Goal: Information Seeking & Learning: Learn about a topic

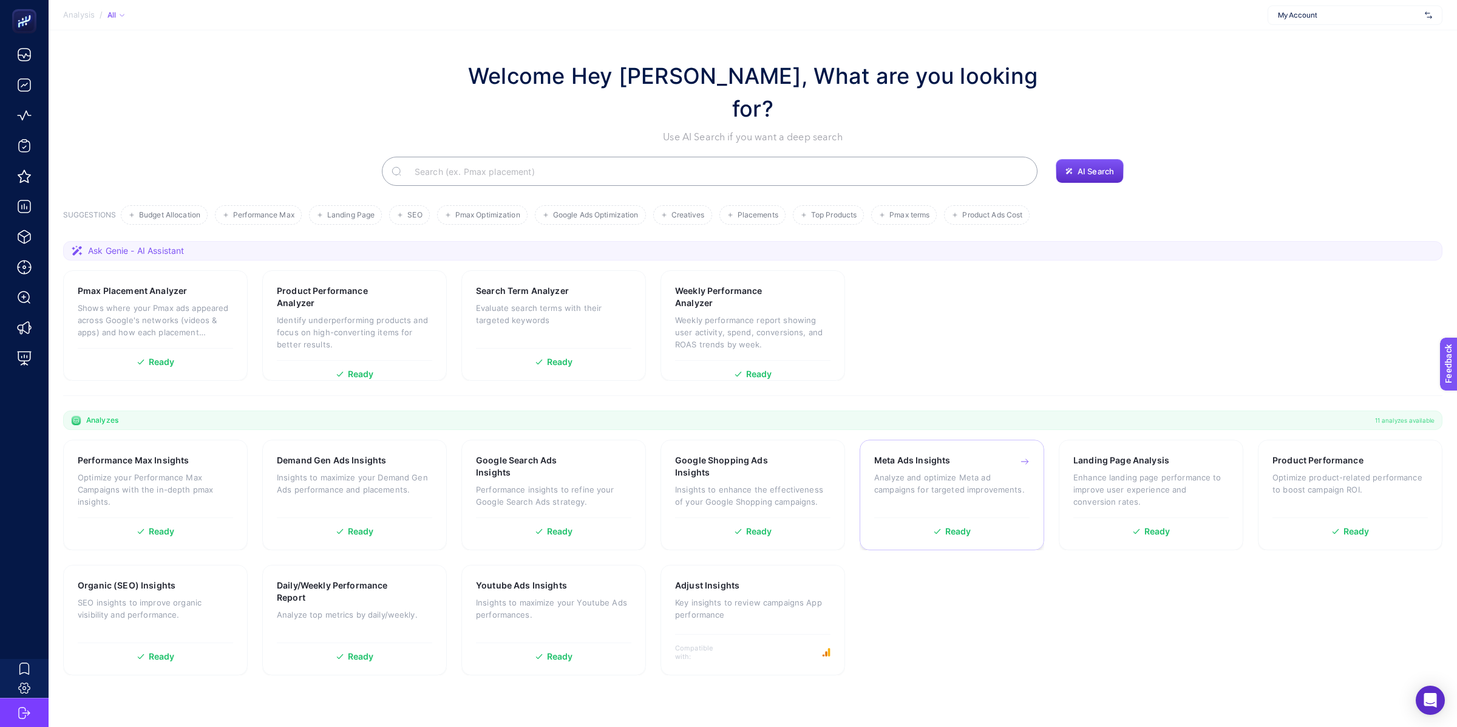
click at [1025, 471] on p "Analyze and optimize Meta ad campaigns for targeted improvements." at bounding box center [951, 483] width 155 height 24
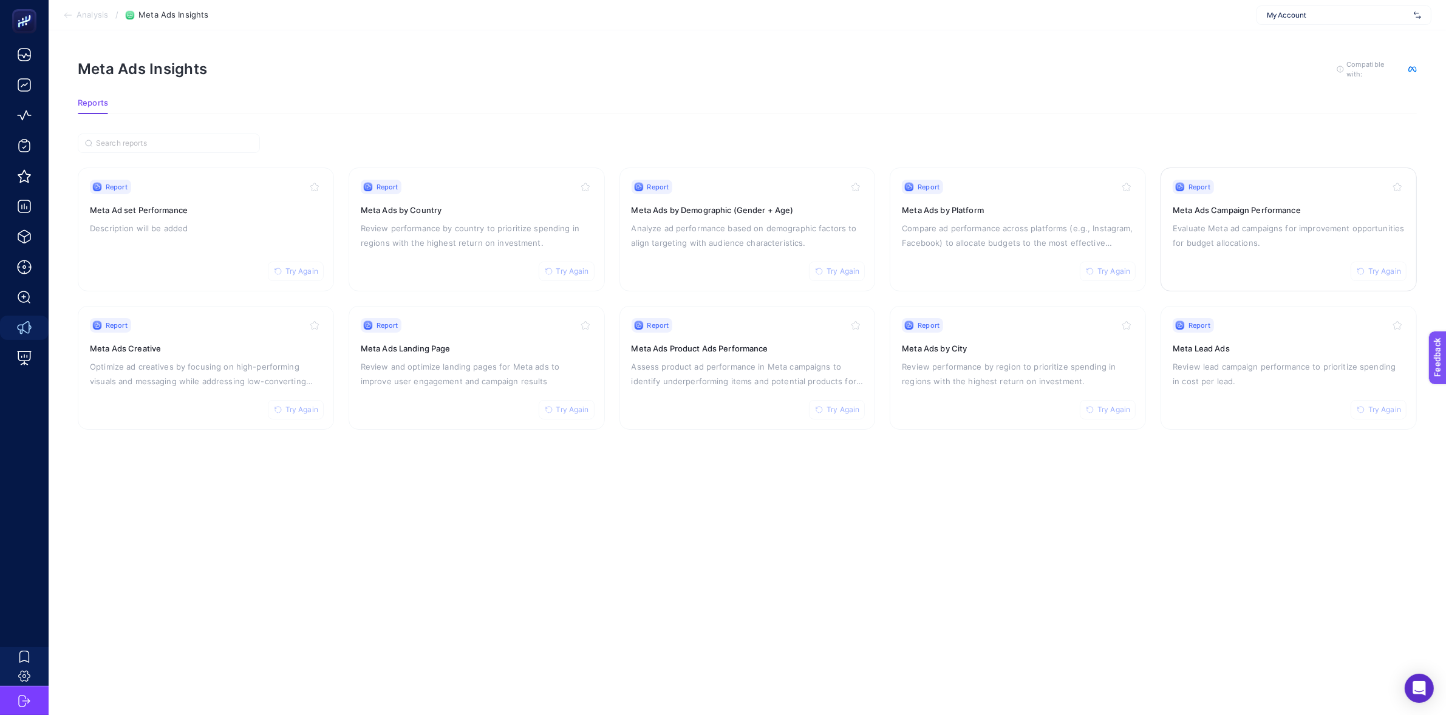
click at [1046, 221] on p "Evaluate Meta ad campaigns for improvement opportunities for budget allocations." at bounding box center [1289, 235] width 232 height 29
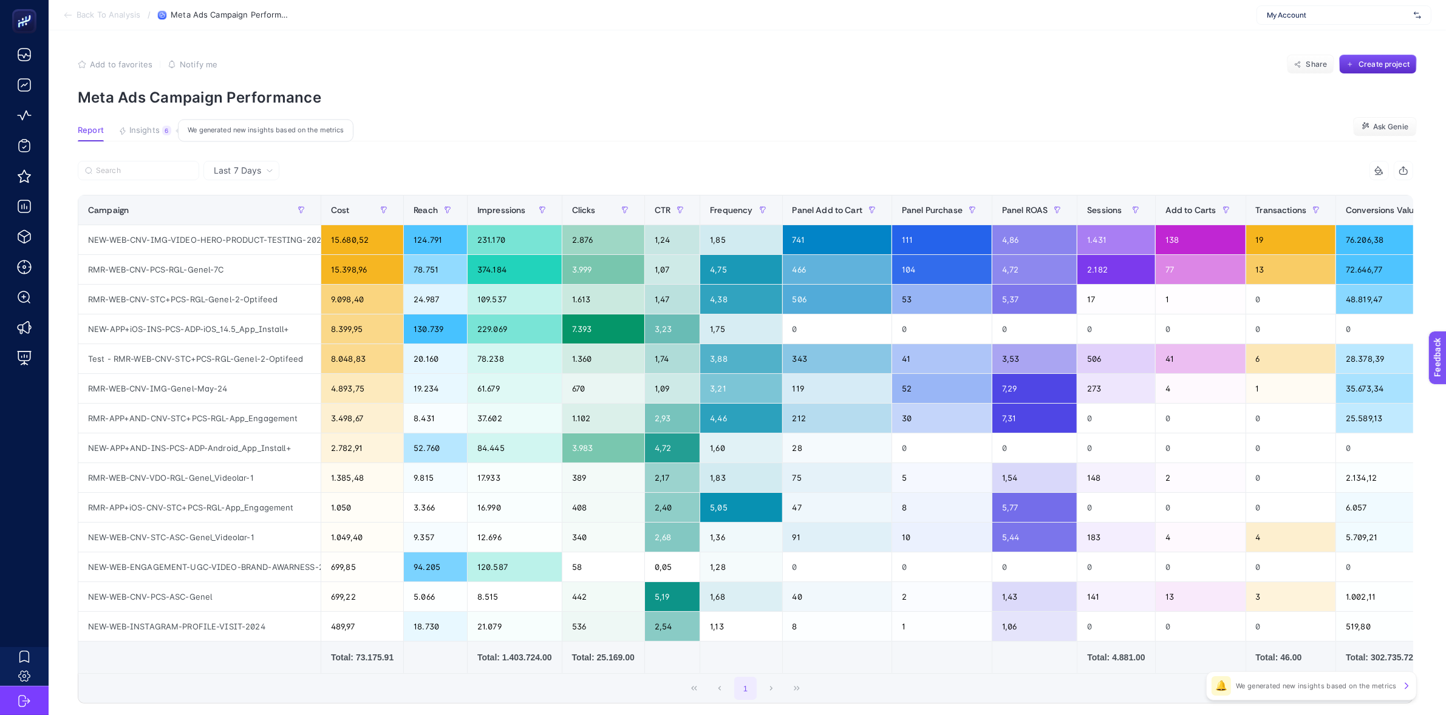
click at [141, 131] on span "Insights" at bounding box center [144, 131] width 30 height 10
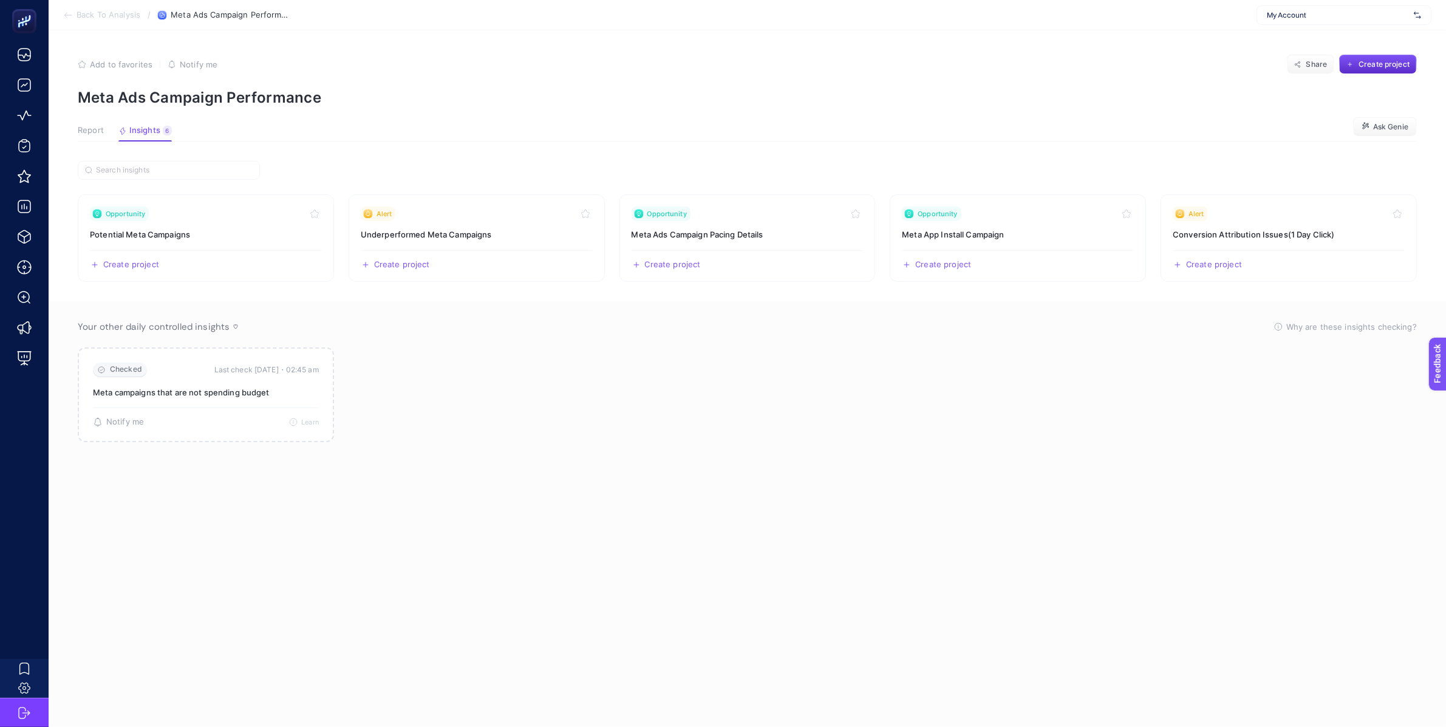
click at [1046, 17] on span "My Account" at bounding box center [1338, 15] width 142 height 10
type input "koç"
click at [1046, 39] on div "Koçtaş" at bounding box center [1344, 39] width 174 height 19
click at [1046, 21] on div "Koçtaş" at bounding box center [1343, 14] width 175 height 19
type input "e-be"
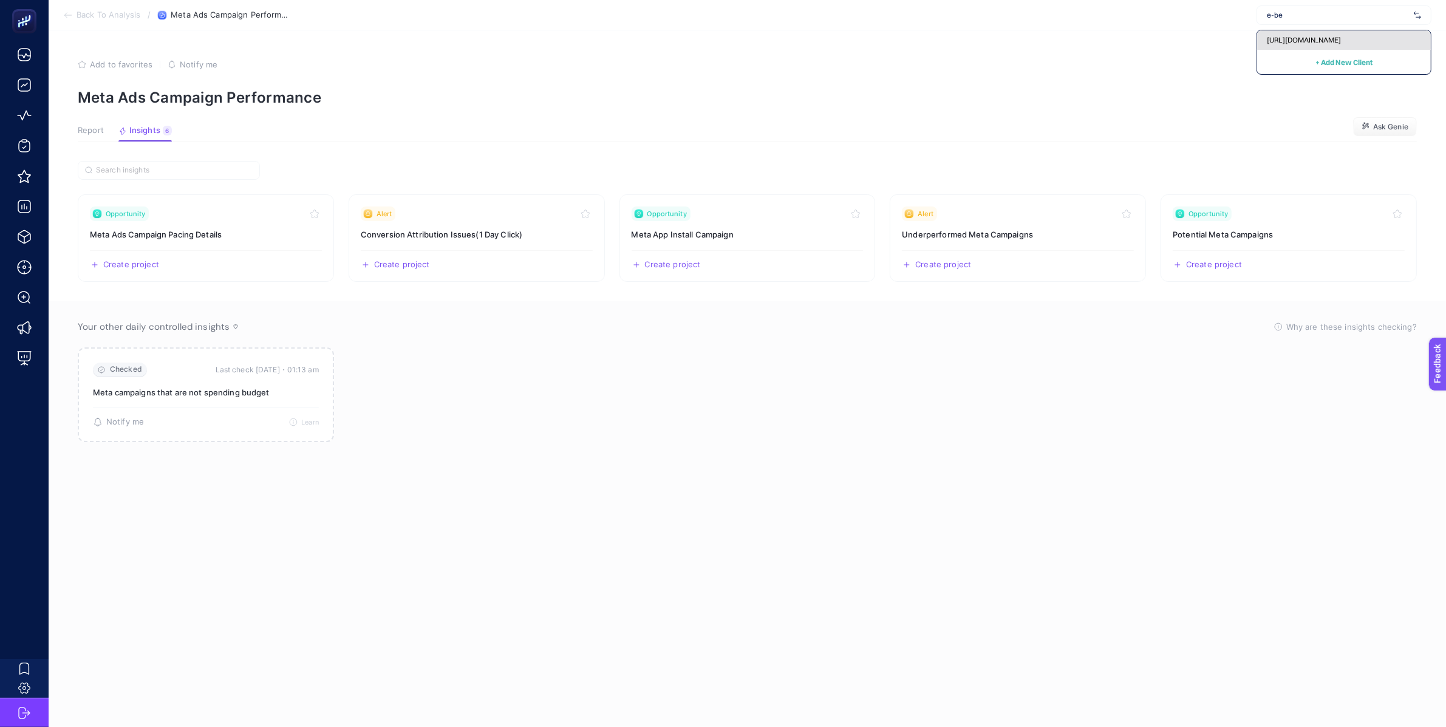
click at [1046, 40] on span "[URL][DOMAIN_NAME]" at bounding box center [1304, 40] width 74 height 10
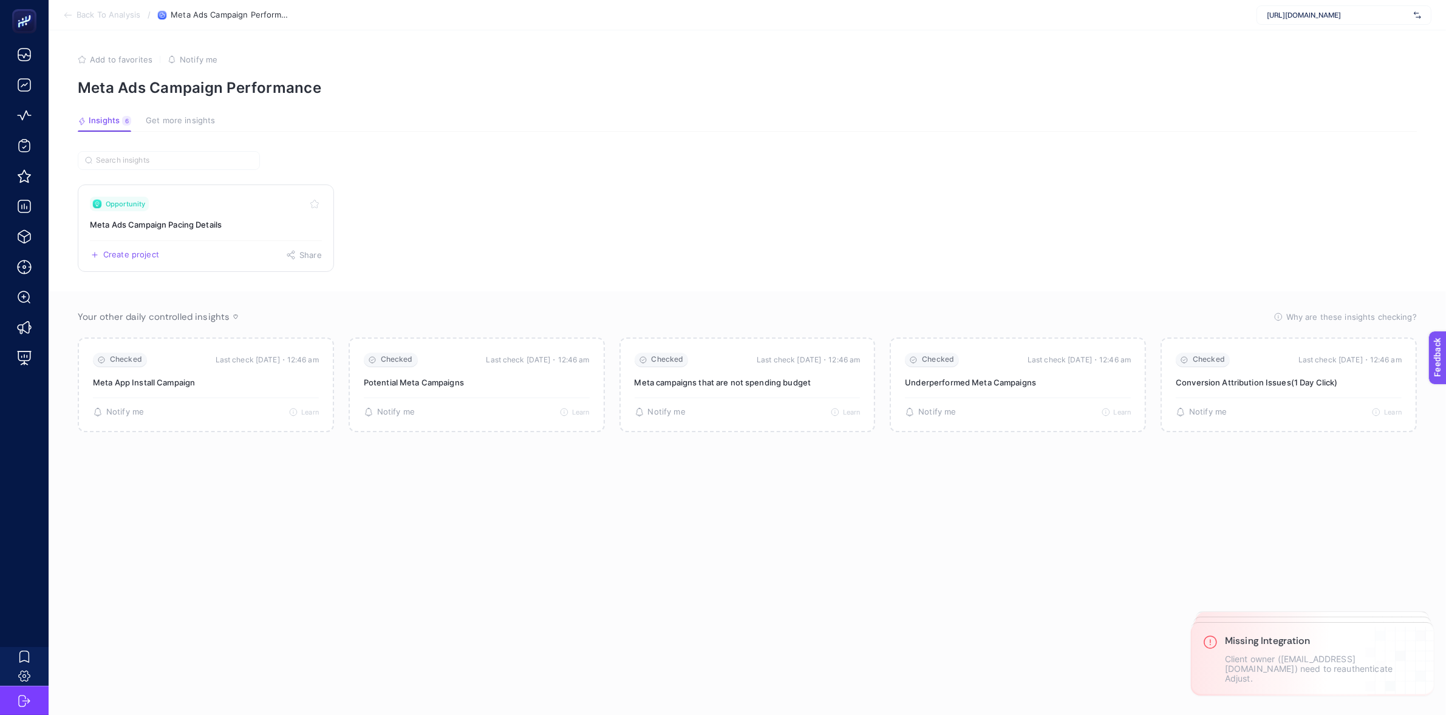
click at [253, 246] on div "Create project Share" at bounding box center [206, 249] width 232 height 19
